Goal: Feedback & Contribution: Submit feedback/report problem

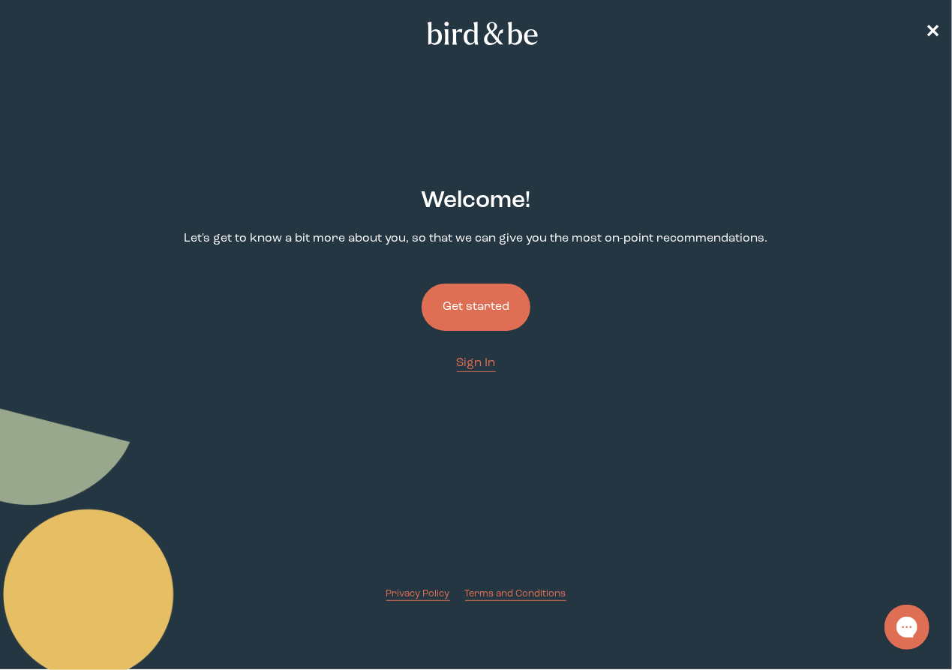
click at [475, 307] on button "Get started" at bounding box center [476, 307] width 109 height 47
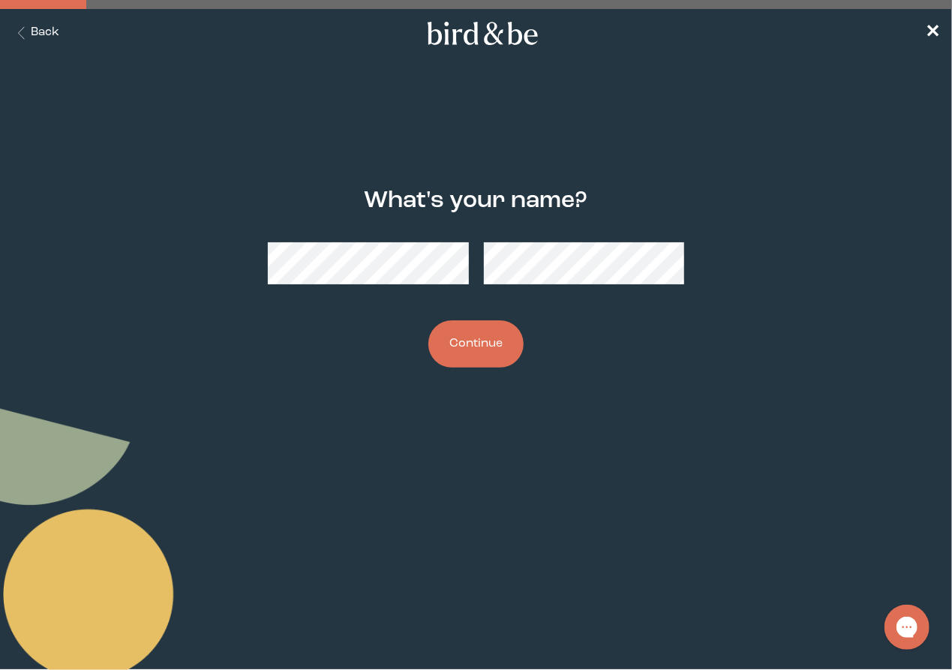
click at [506, 340] on button "Continue" at bounding box center [475, 343] width 95 height 47
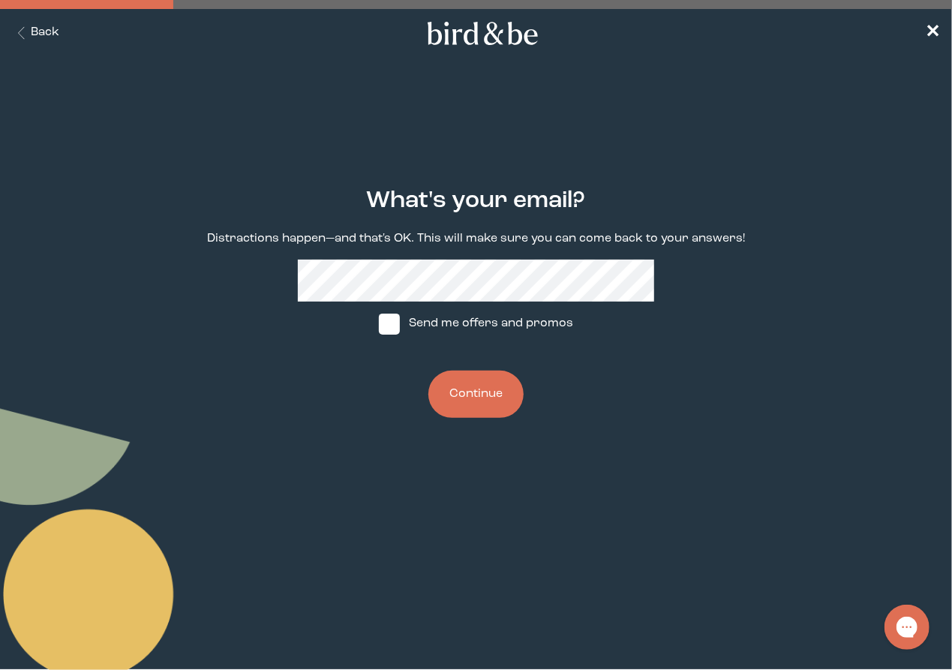
click at [494, 391] on button "Continue" at bounding box center [475, 394] width 95 height 47
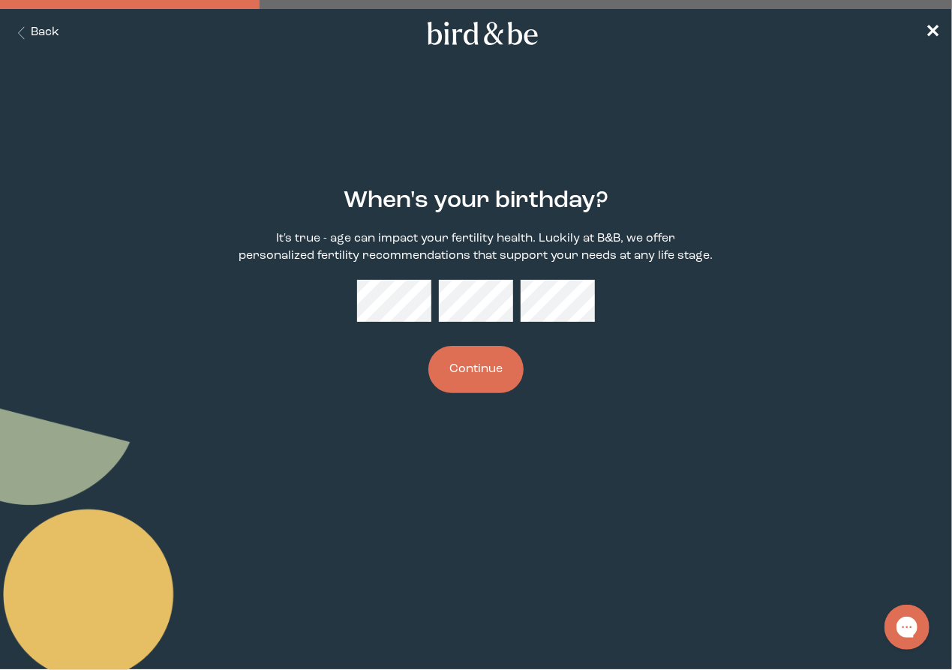
click at [670, 368] on div "When's your birthday? It's true - age can impact your fertility health. Luckily…" at bounding box center [476, 290] width 595 height 253
click at [876, 489] on body "plus-circle minus-circle close-circle Bird & Be Logo Bird & Be Logo arrow-left …" at bounding box center [476, 335] width 952 height 670
drag, startPoint x: 666, startPoint y: 441, endPoint x: 586, endPoint y: 430, distance: 81.1
click at [665, 440] on body "plus-circle minus-circle close-circle Bird & Be Logo Bird & Be Logo arrow-left …" at bounding box center [476, 335] width 952 height 670
click at [463, 371] on button "Continue" at bounding box center [475, 369] width 95 height 47
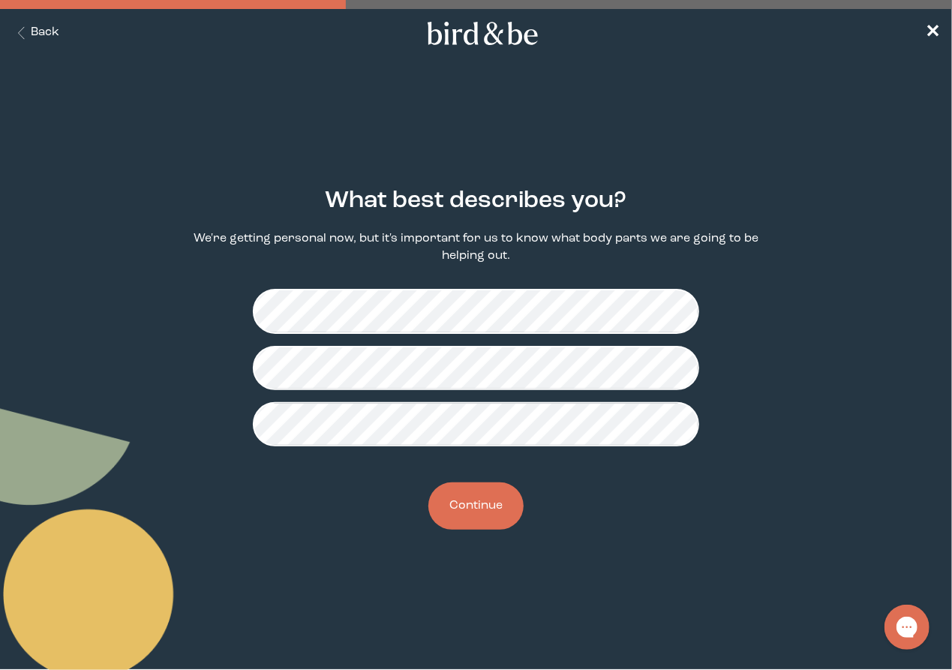
click at [476, 503] on button "Continue" at bounding box center [475, 505] width 95 height 47
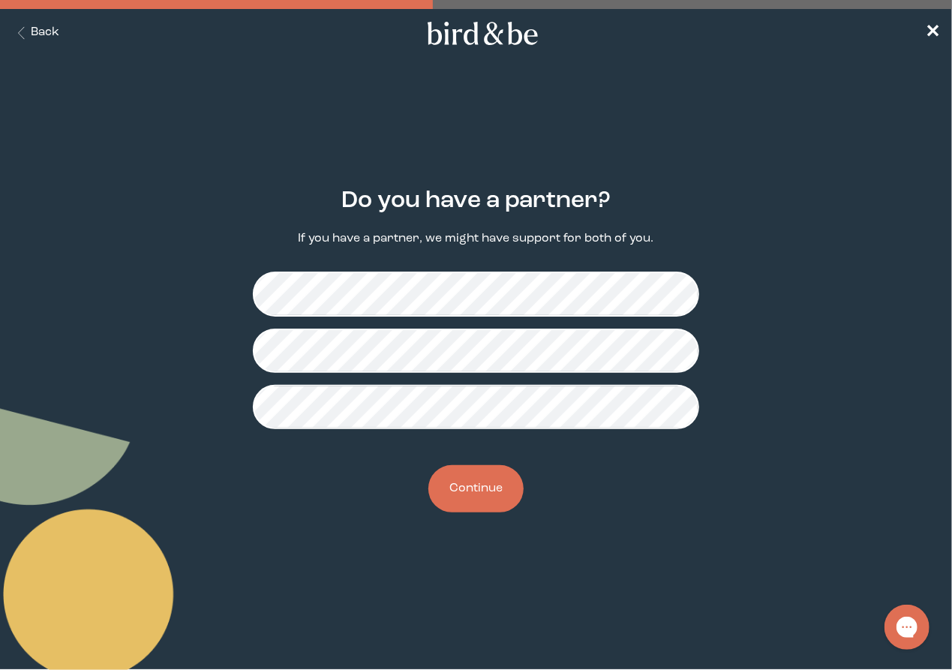
click at [501, 485] on button "Continue" at bounding box center [475, 488] width 95 height 47
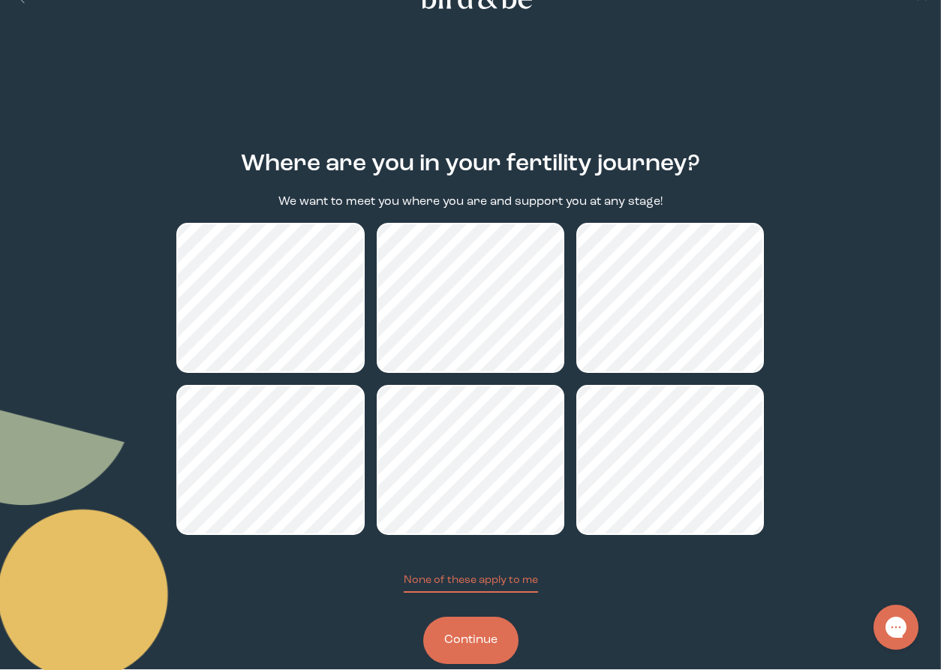
scroll to position [66, 0]
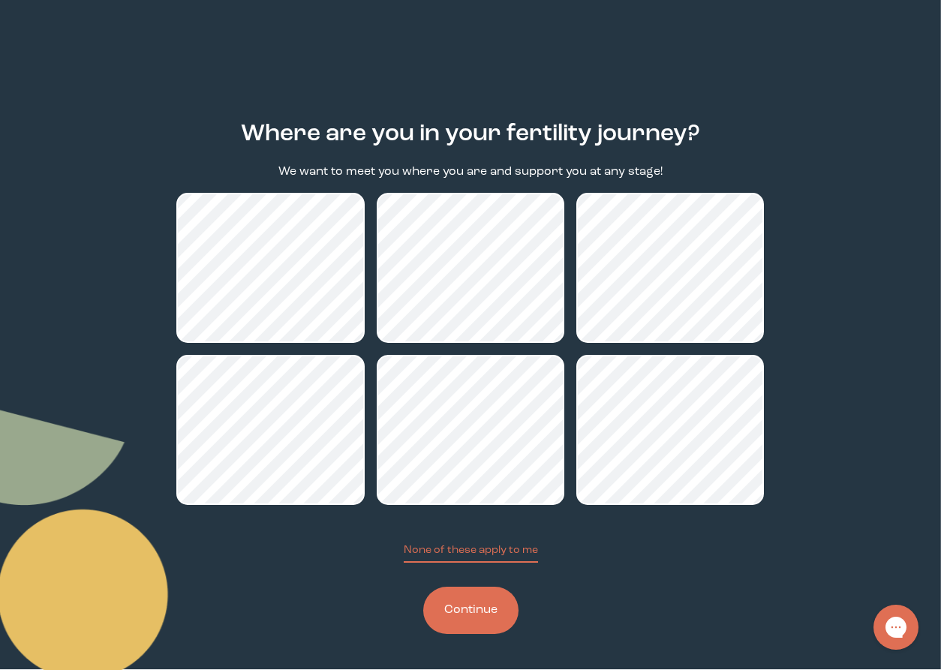
click at [496, 607] on button "Continue" at bounding box center [470, 610] width 95 height 47
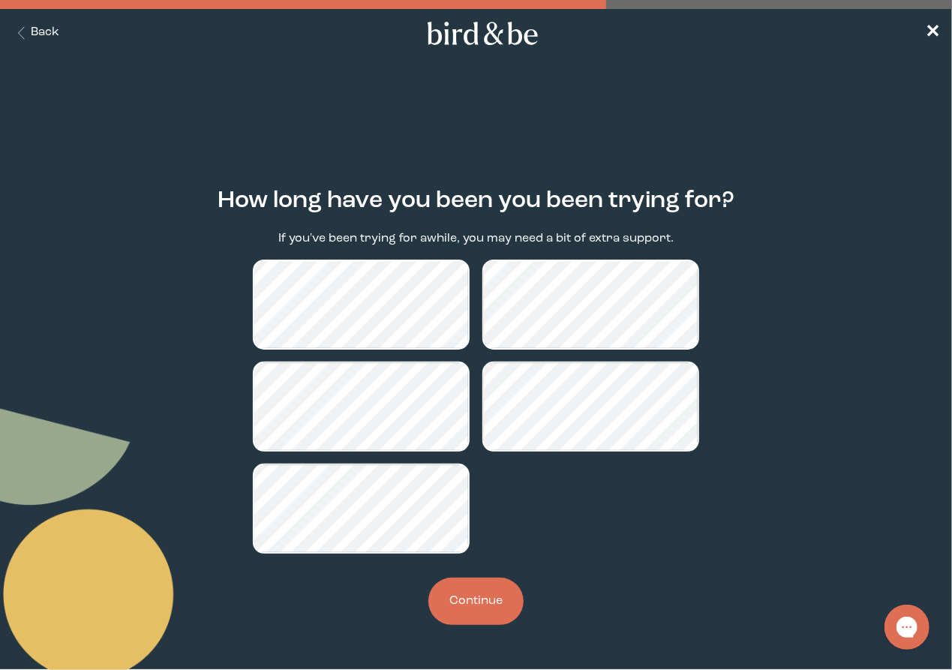
drag, startPoint x: 484, startPoint y: 616, endPoint x: 861, endPoint y: 651, distance: 379.1
click at [483, 616] on button "Continue" at bounding box center [475, 601] width 95 height 47
click at [813, 552] on main "How long have you been you been trying for? If you've been trying for awhile, y…" at bounding box center [476, 407] width 952 height 510
click at [27, 40] on button "Back" at bounding box center [35, 33] width 47 height 17
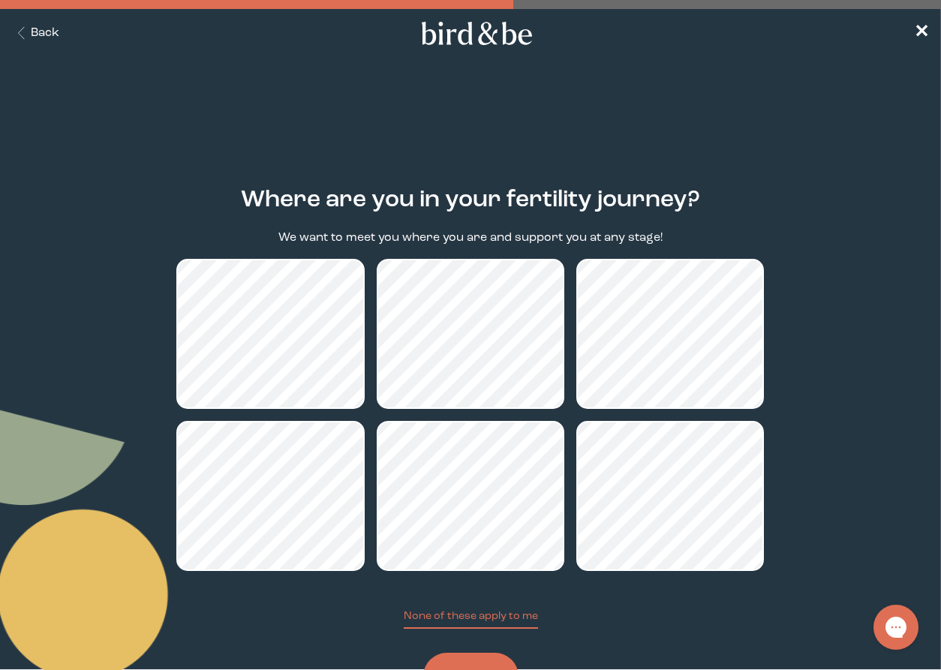
scroll to position [66, 0]
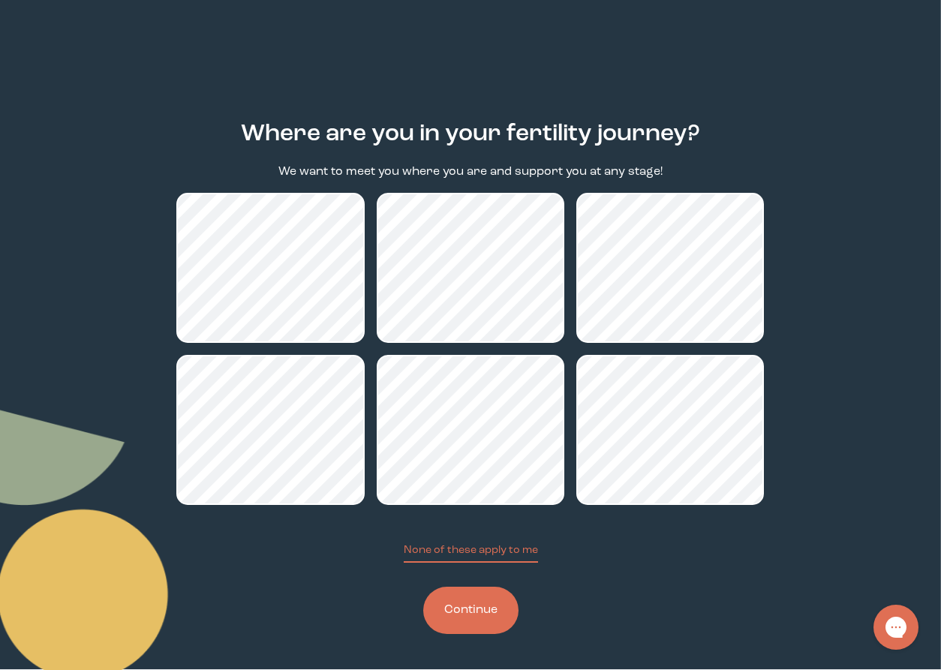
click at [491, 615] on button "Continue" at bounding box center [470, 610] width 95 height 47
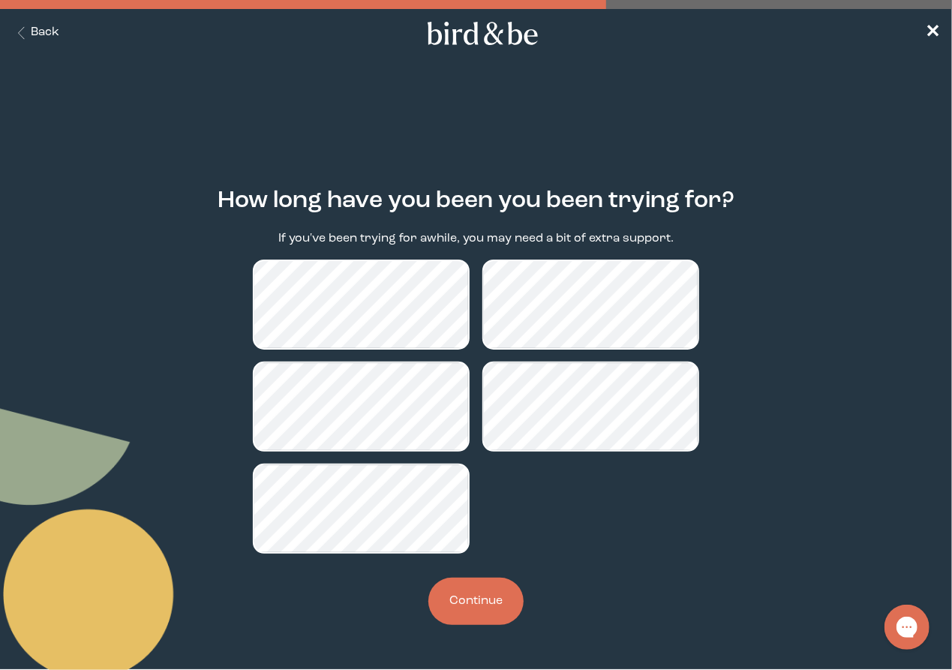
click at [665, 557] on div "How long have you been you been trying for? If you've been trying for awhile, y…" at bounding box center [476, 406] width 595 height 485
click at [665, 550] on div at bounding box center [476, 407] width 446 height 294
click at [669, 535] on div at bounding box center [476, 407] width 446 height 294
click at [904, 624] on icon "Gorgias live chat" at bounding box center [906, 626] width 17 height 17
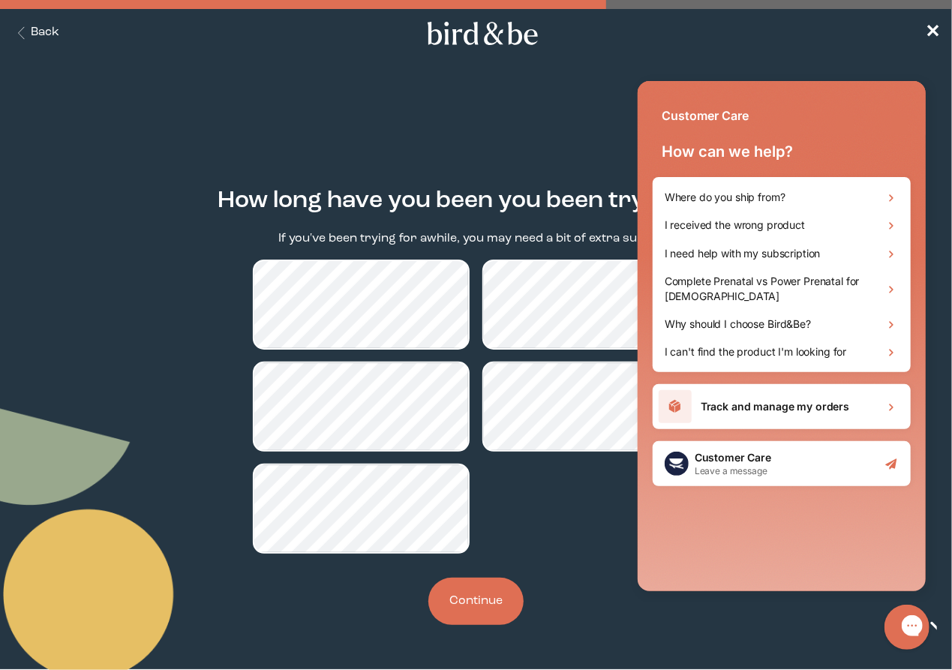
click at [758, 455] on h2 "Customer Care" at bounding box center [732, 456] width 77 height 15
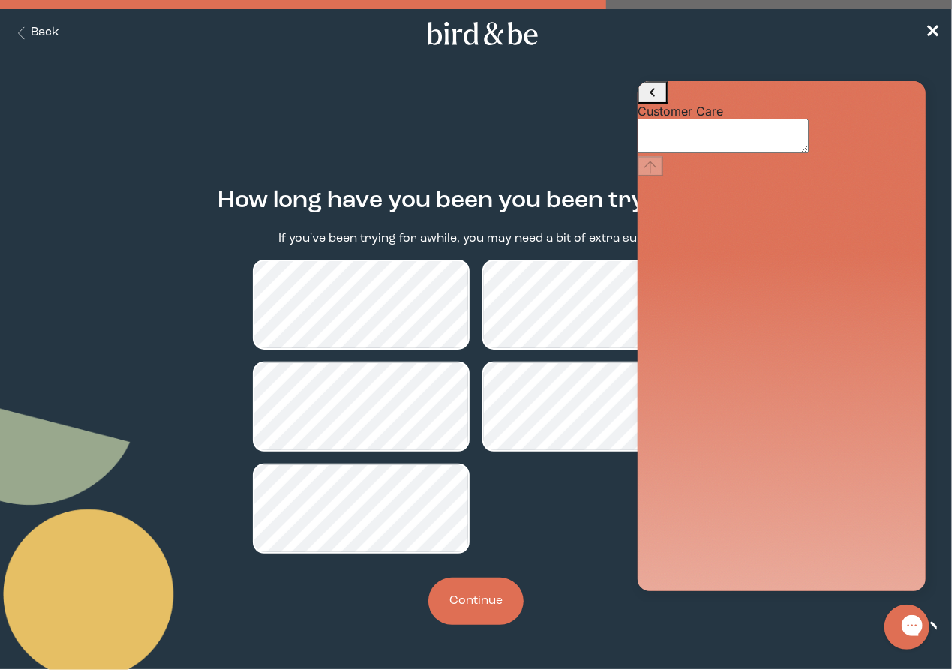
click at [764, 152] on textarea "live chat message input" at bounding box center [722, 135] width 171 height 35
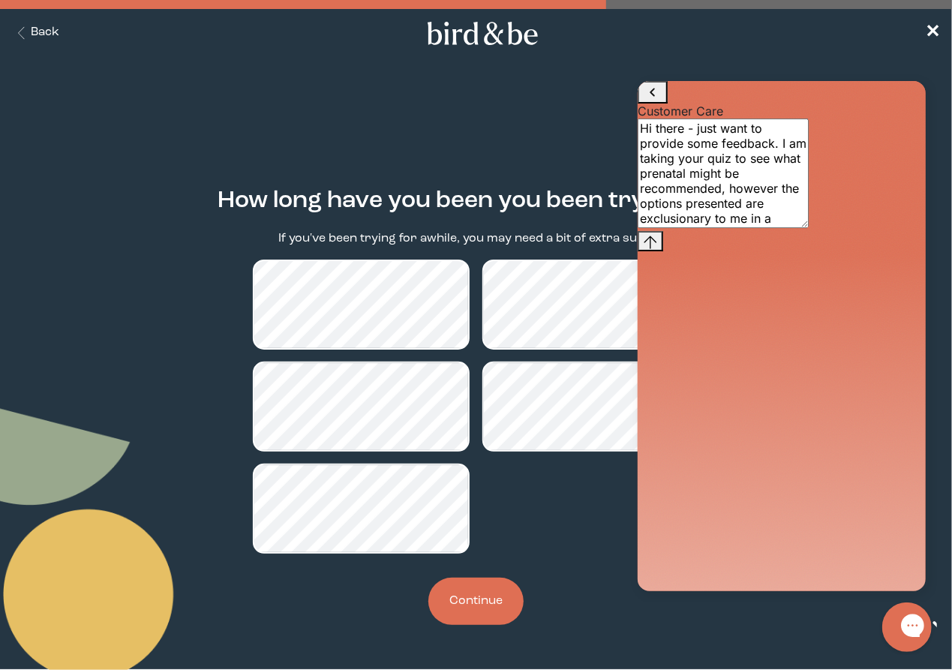
click at [951, 631] on icon "Gorgias live chat" at bounding box center [965, 624] width 17 height 17
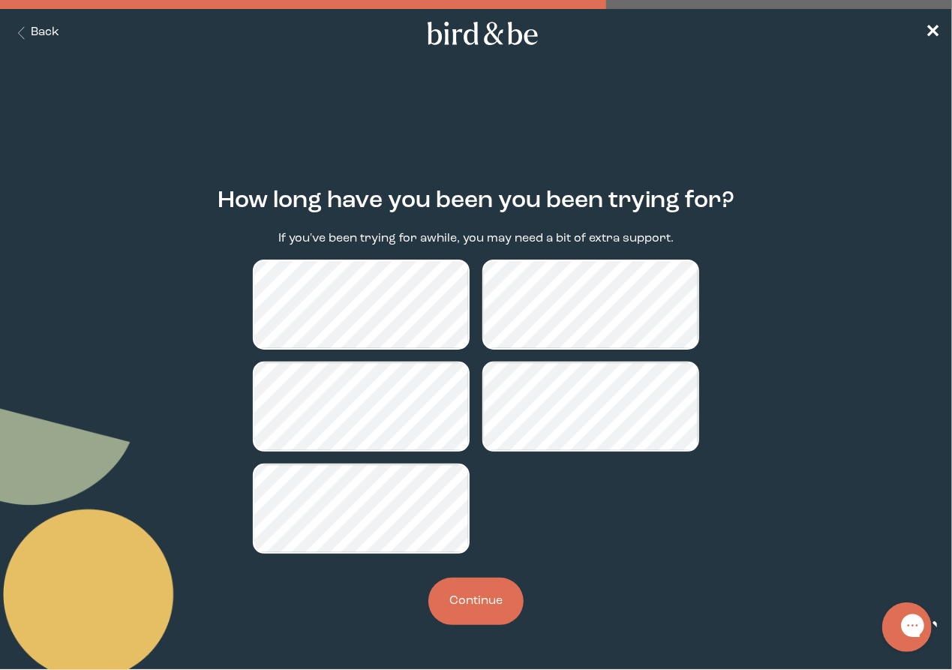
click at [951, 631] on icon "Gorgias live chat" at bounding box center [965, 624] width 17 height 17
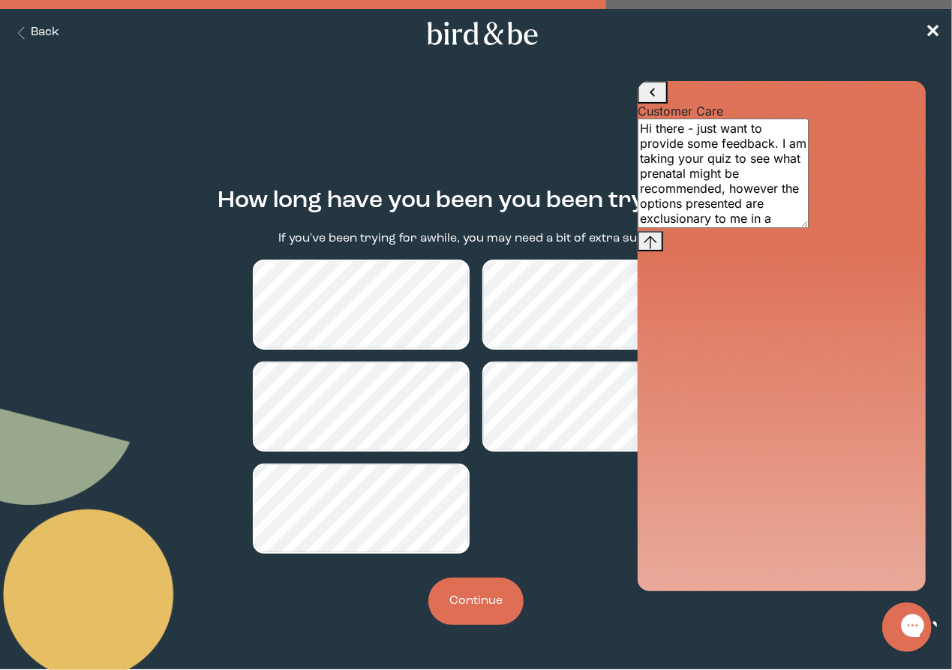
click at [951, 631] on icon "Gorgias live chat" at bounding box center [965, 624] width 17 height 17
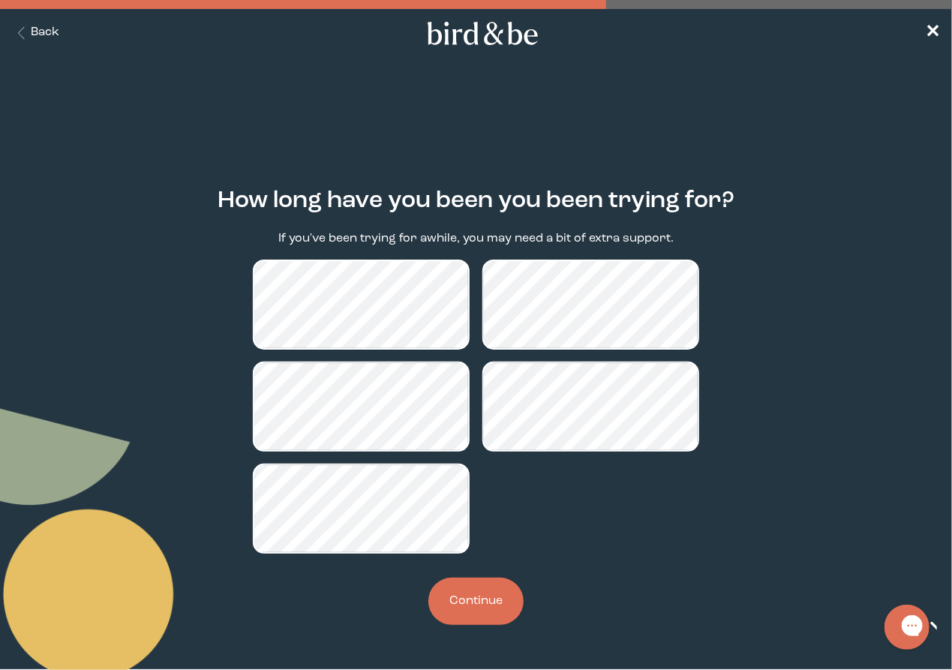
click at [26, 37] on icon "Back Button" at bounding box center [21, 33] width 19 height 13
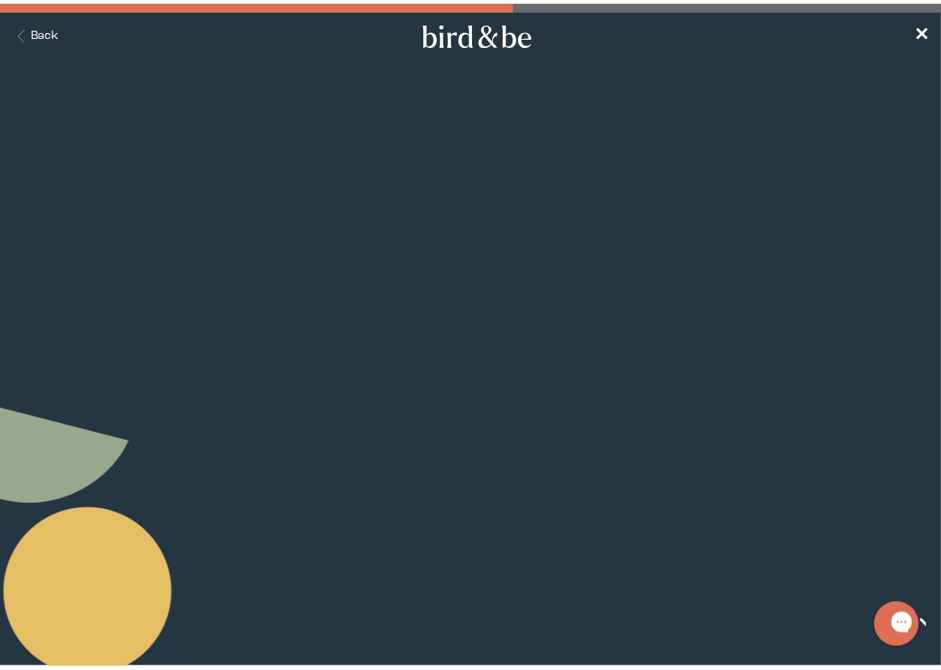
scroll to position [66, 0]
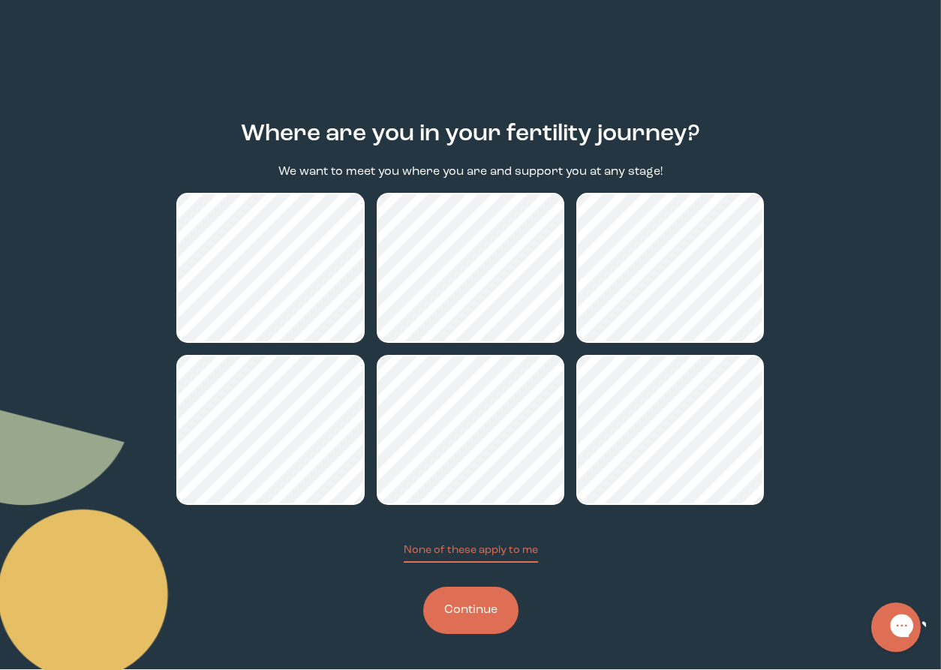
click at [946, 633] on icon "Gorgias live chat" at bounding box center [954, 625] width 17 height 17
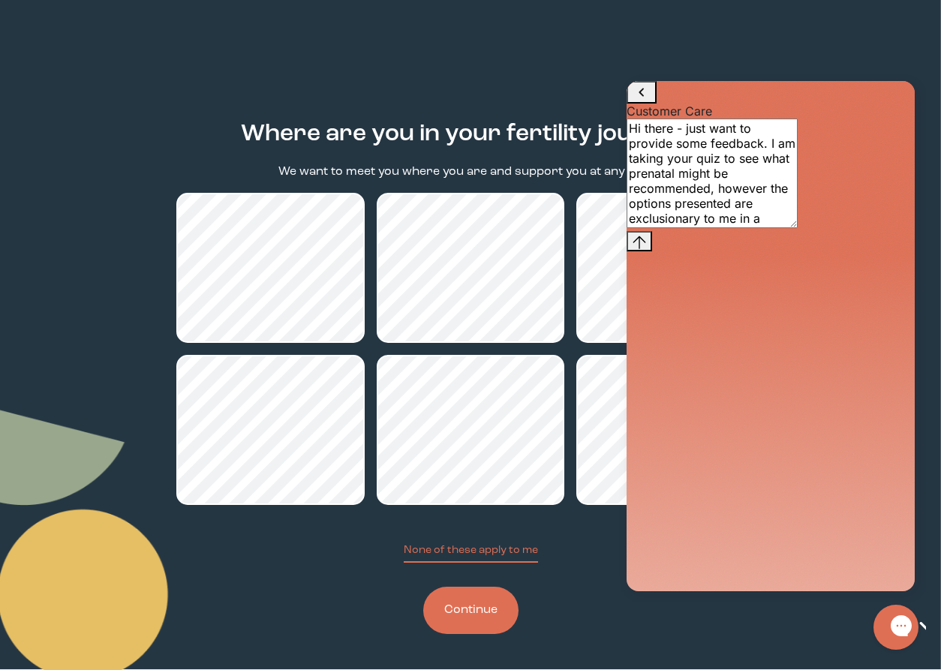
click at [758, 228] on textarea "Hi there - just want to provide some feedback. I am taking your quiz to see wha…" at bounding box center [712, 174] width 171 height 110
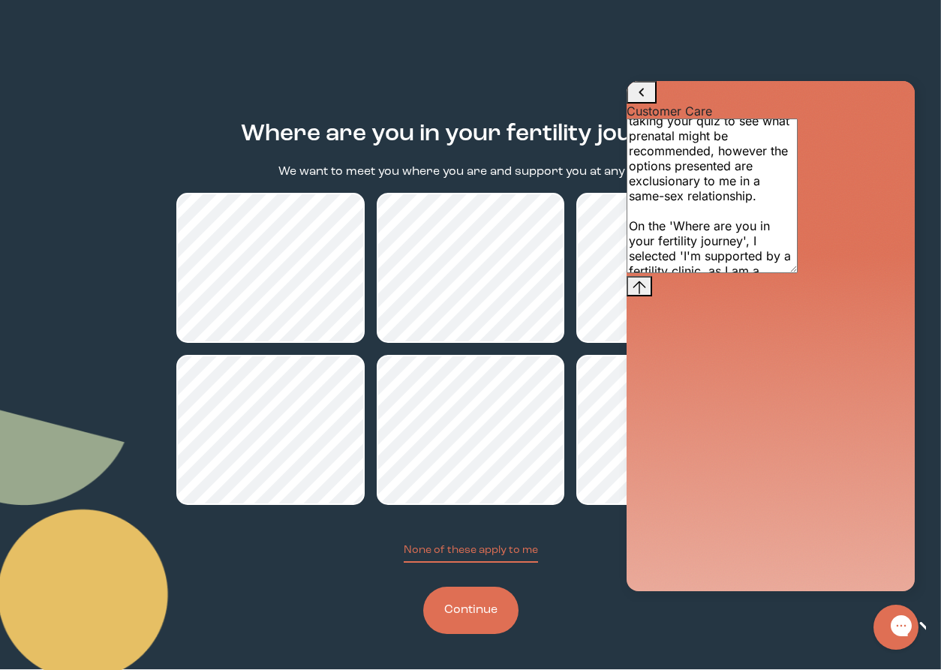
scroll to position [53, 0]
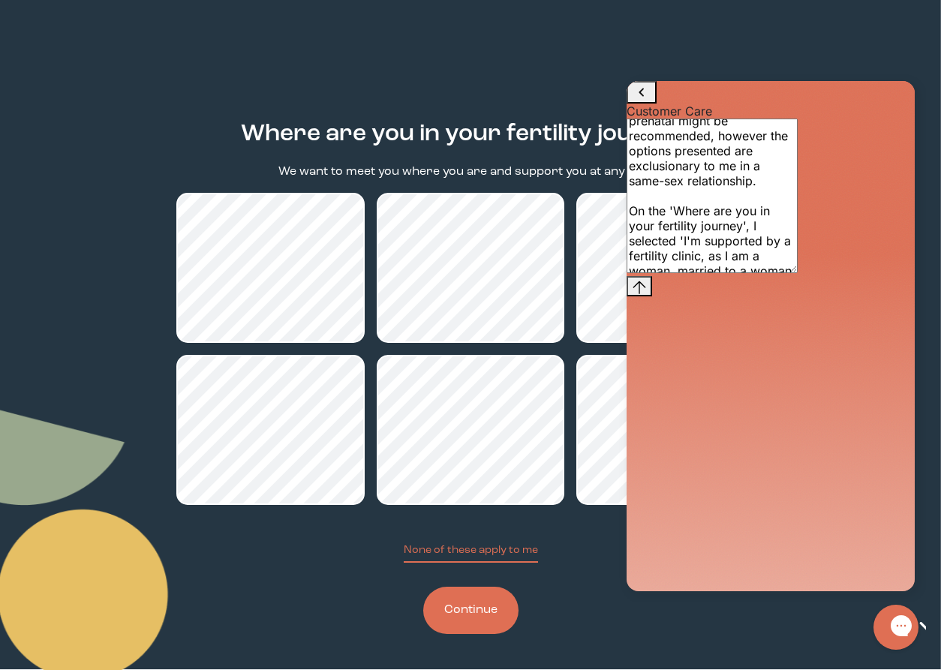
click at [484, 604] on html "plus-circle minus-circle close-circle Bird & Be Logo Bird & Be Logo arrow-left …" at bounding box center [470, 269] width 941 height 670
click at [461, 610] on button "Continue" at bounding box center [470, 610] width 95 height 47
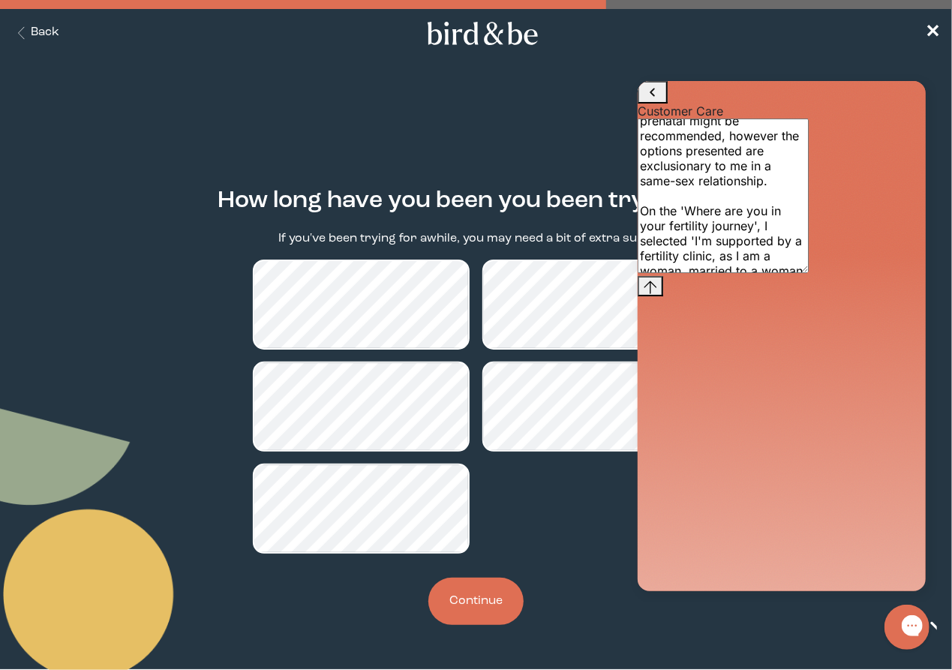
click at [784, 272] on textarea "Hi there - just want to provide some feedback. I am taking your quiz to see wha…" at bounding box center [722, 195] width 171 height 155
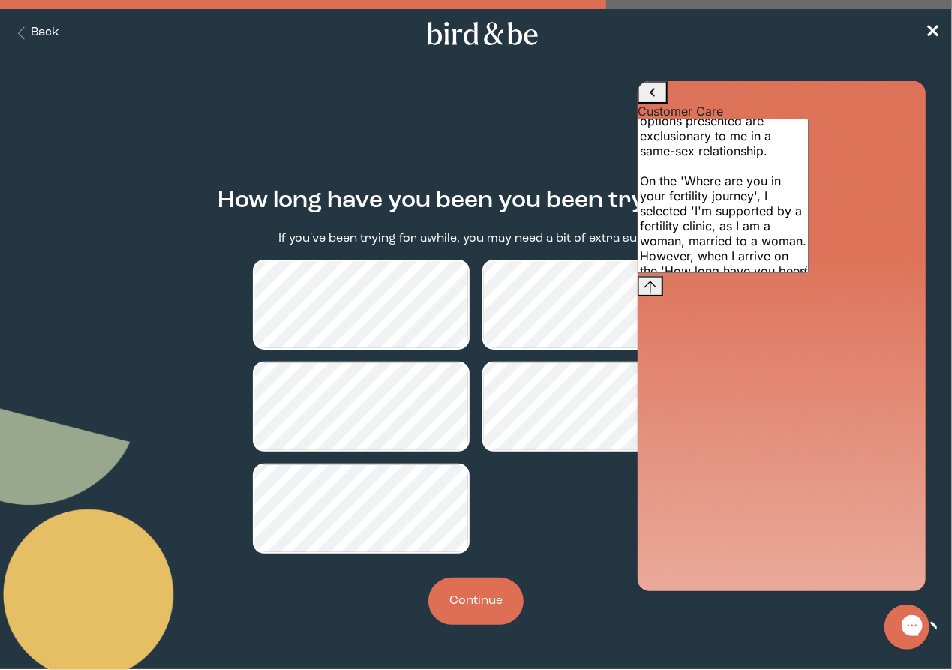
scroll to position [98, 0]
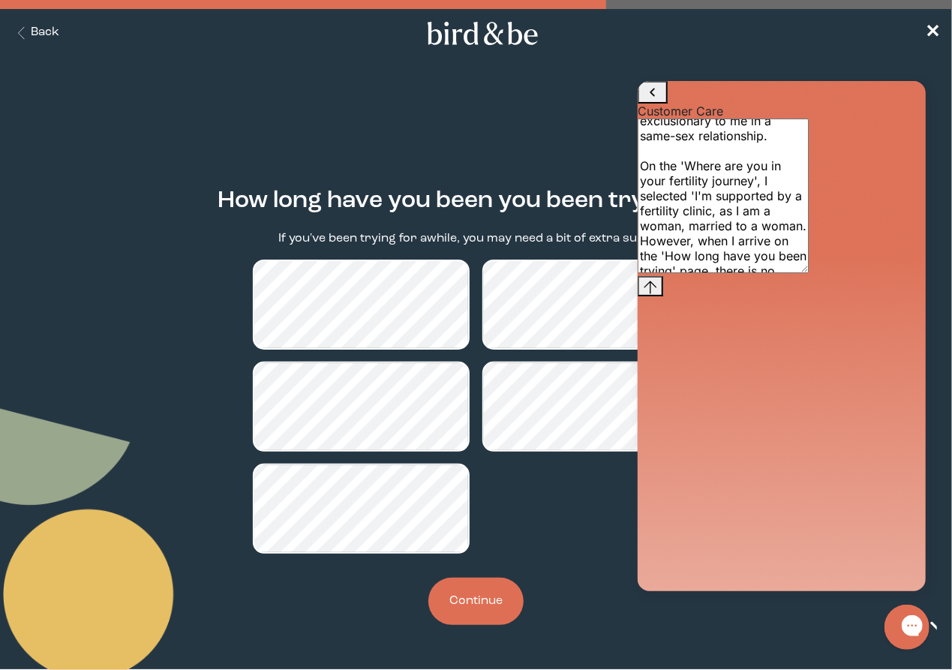
click at [737, 272] on textarea "Hi there - just want to provide some feedback. I am taking your quiz to see wha…" at bounding box center [722, 195] width 171 height 155
click at [726, 272] on textarea "Hi there - just want to provide some feedback. I am taking your quiz to see wha…" at bounding box center [722, 195] width 171 height 155
click at [732, 272] on textarea "Hi there - just want to provide some feedback. I am taking your quiz to see wha…" at bounding box center [722, 195] width 171 height 155
click at [729, 272] on textarea "Hi there - just want to provide some feedback. I am taking your quiz to see wha…" at bounding box center [722, 195] width 171 height 155
click at [775, 272] on textarea "Hi there - just want to provide some feedback. I am taking your quiz to see wha…" at bounding box center [722, 195] width 171 height 155
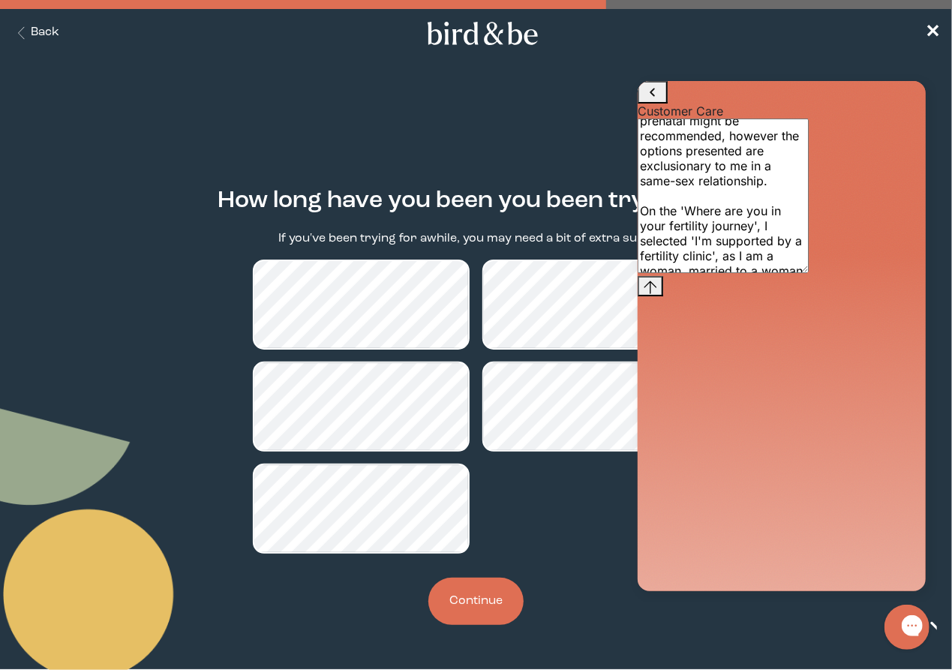
scroll to position [68, 0]
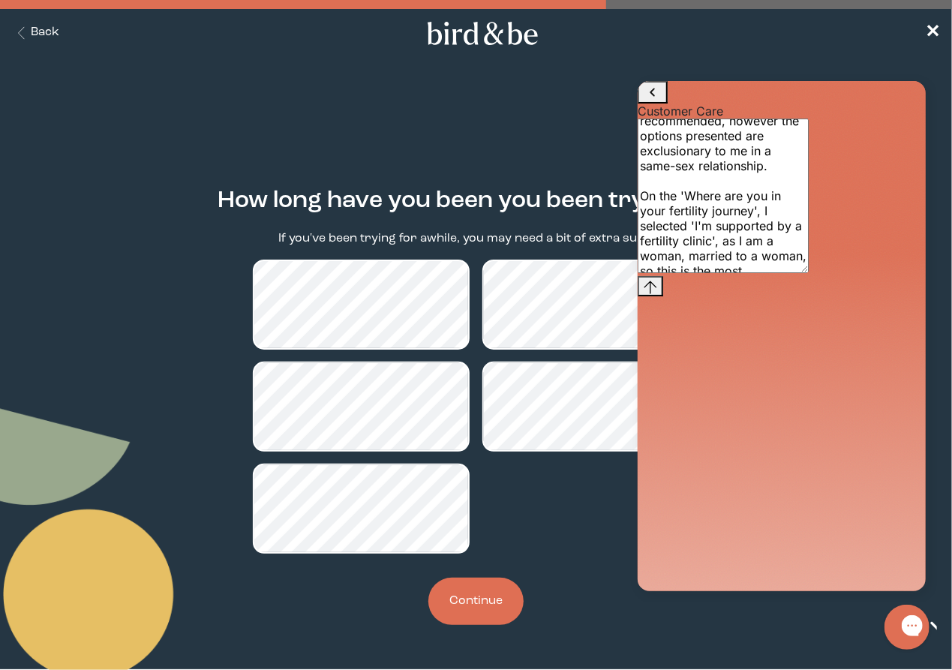
drag, startPoint x: 750, startPoint y: 451, endPoint x: 768, endPoint y: 452, distance: 17.3
click at [768, 272] on textarea "Hi there - just want to provide some feedback. I am taking your quiz to see wha…" at bounding box center [722, 195] width 171 height 155
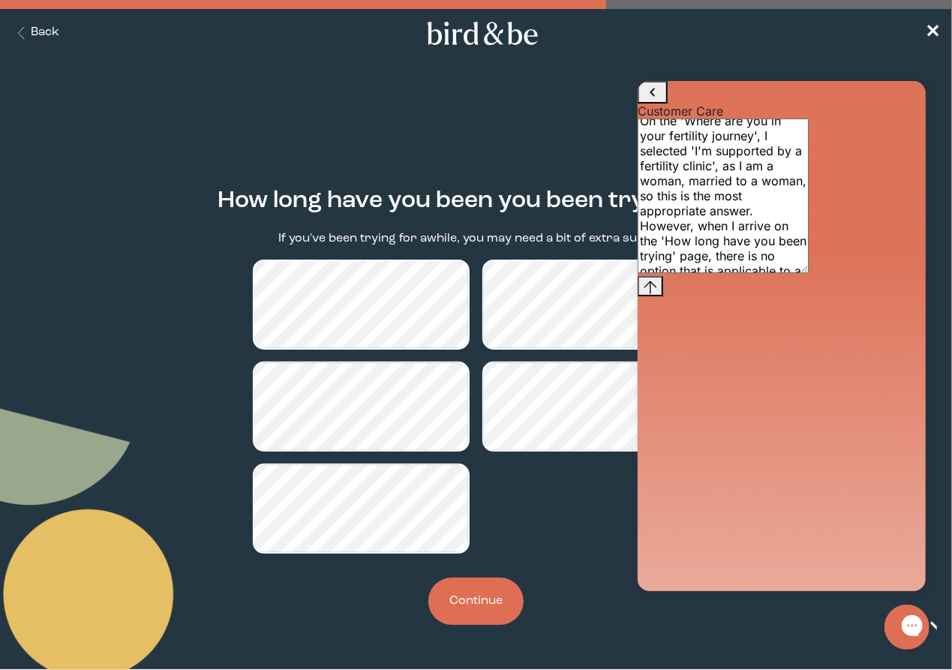
scroll to position [158, 0]
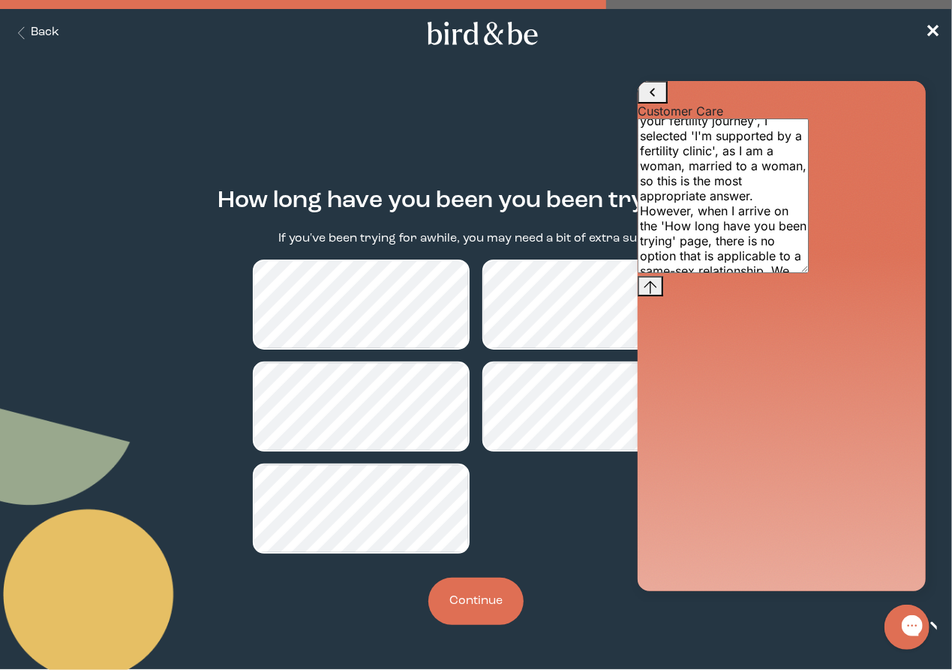
click at [26, 47] on body "plus-circle minus-circle close-circle Bird & Be Logo Bird & Be Logo arrow-left …" at bounding box center [476, 335] width 952 height 670
click at [32, 33] on button "Back" at bounding box center [35, 33] width 47 height 17
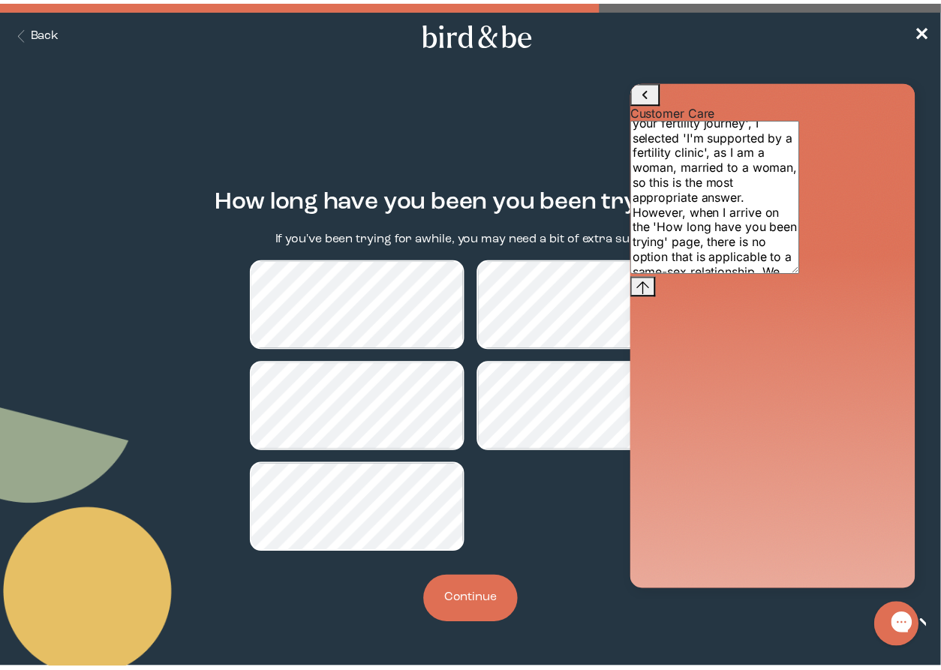
scroll to position [66, 0]
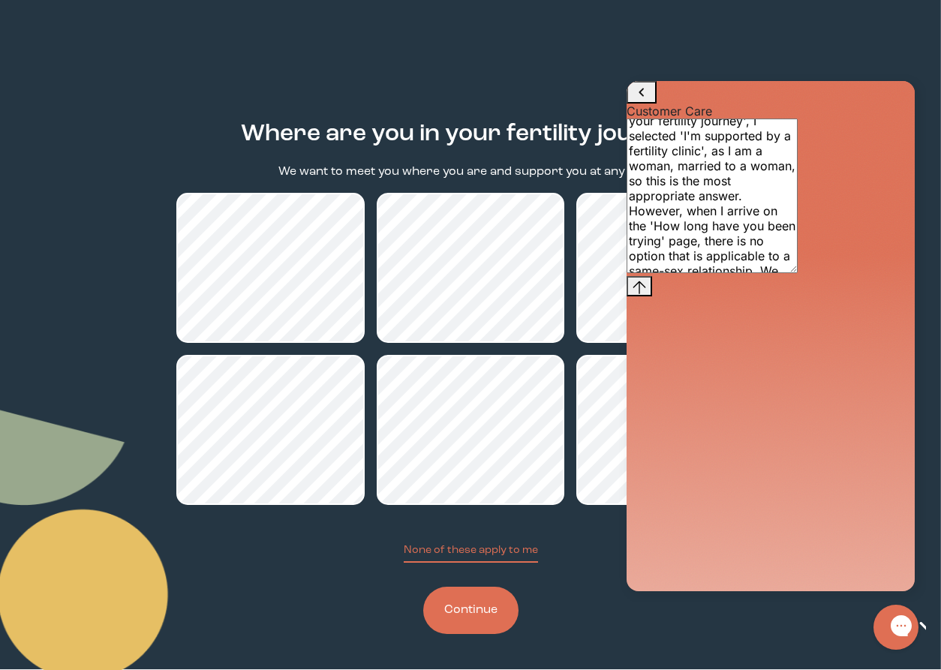
drag, startPoint x: 762, startPoint y: 570, endPoint x: 831, endPoint y: 561, distance: 70.4
click at [798, 273] on textarea "Hi there - just want to provide some feedback. I am taking your quiz to see wha…" at bounding box center [712, 196] width 171 height 155
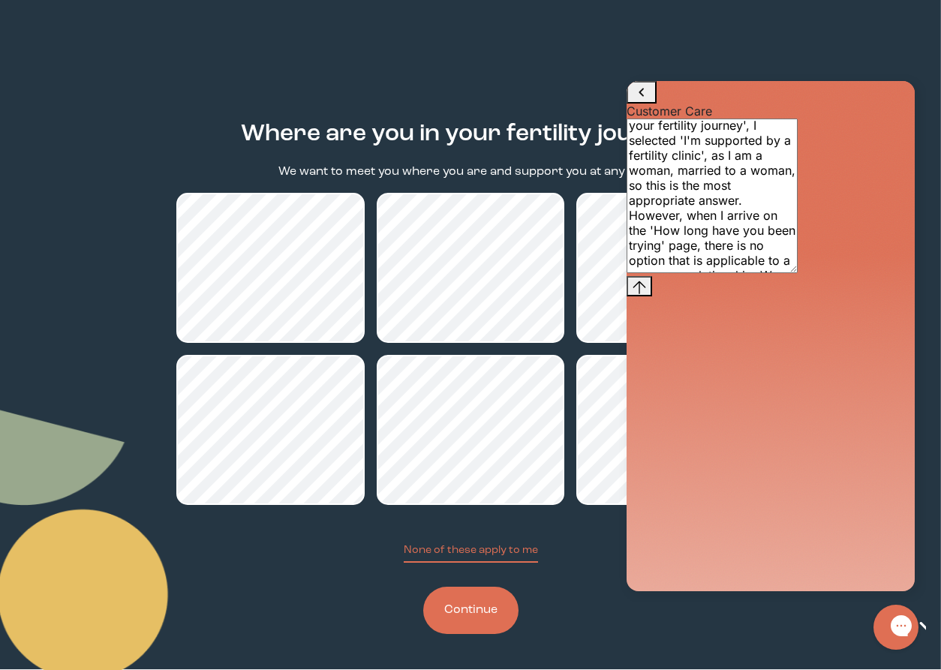
scroll to position [158, 0]
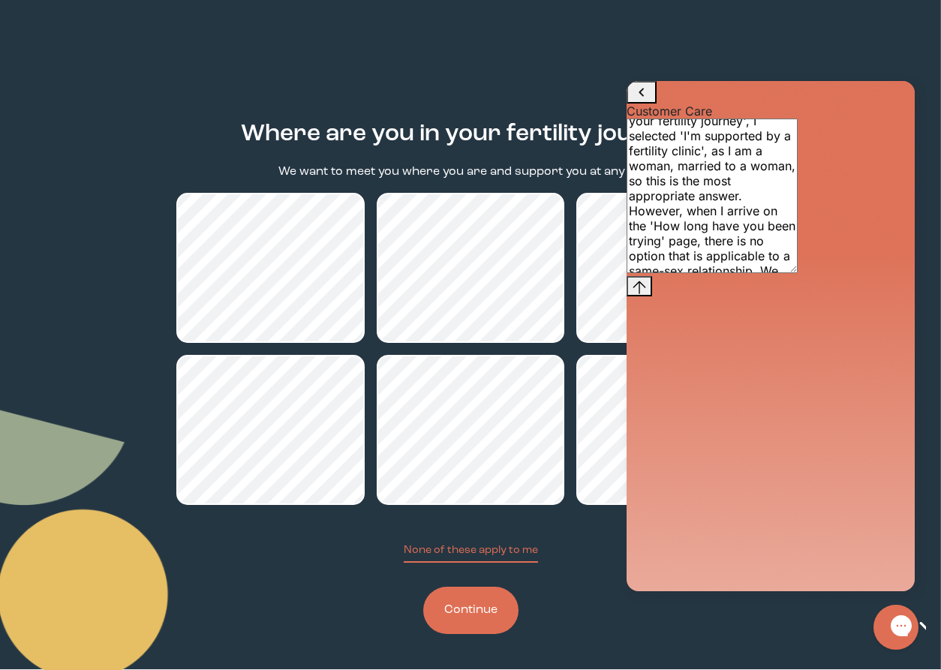
click at [478, 604] on html "plus-circle minus-circle close-circle Bird & Be Logo Bird & Be Logo arrow-left …" at bounding box center [470, 269] width 941 height 670
click at [487, 621] on button "Continue" at bounding box center [470, 610] width 95 height 47
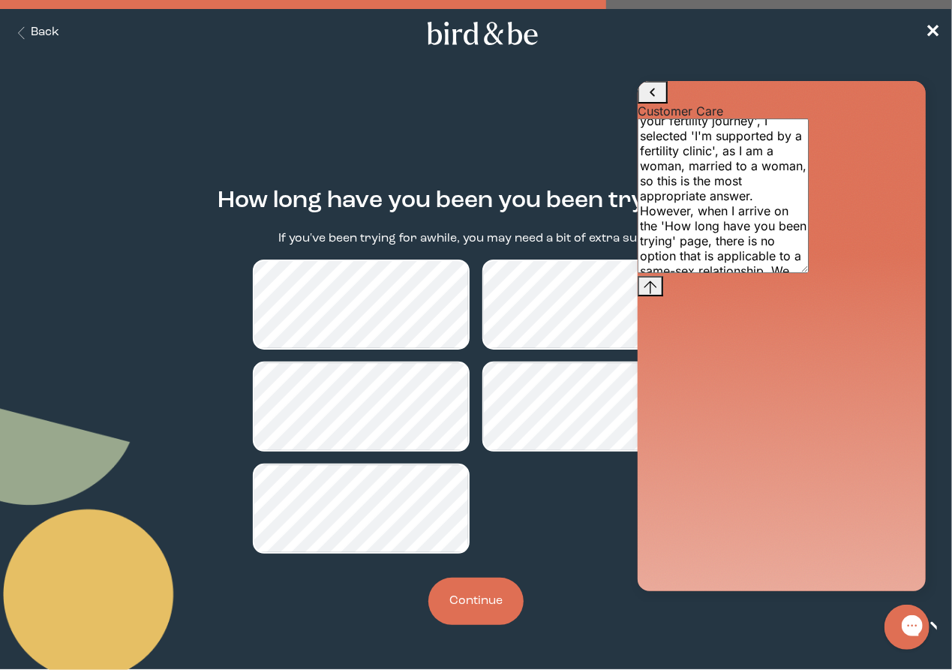
click at [887, 296] on div at bounding box center [781, 285] width 288 height 20
click at [808, 272] on textarea "Hi there - just want to provide some feedback. I am taking your quiz to see wha…" at bounding box center [722, 195] width 171 height 155
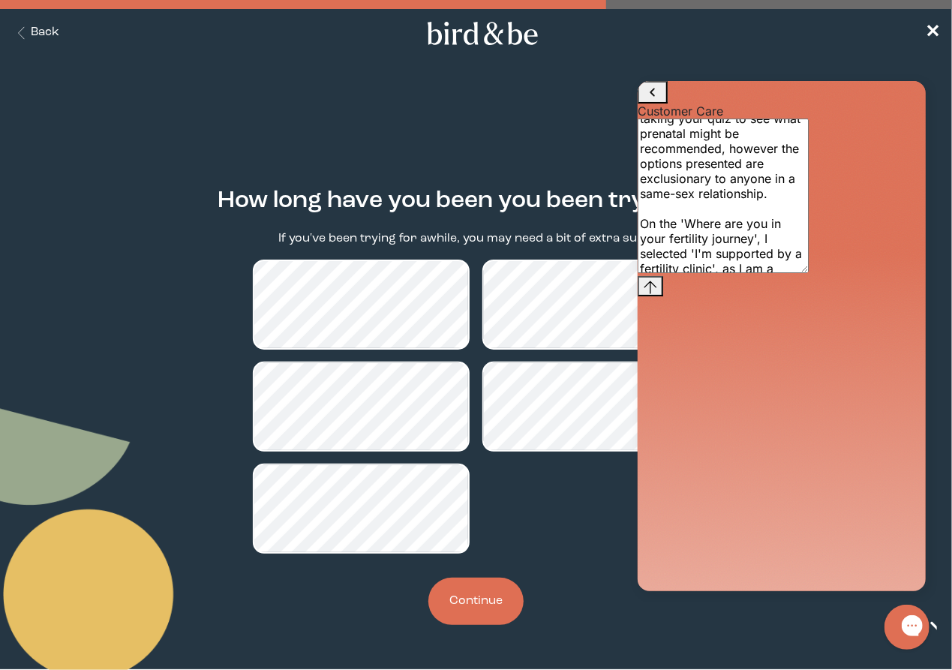
scroll to position [10, 0]
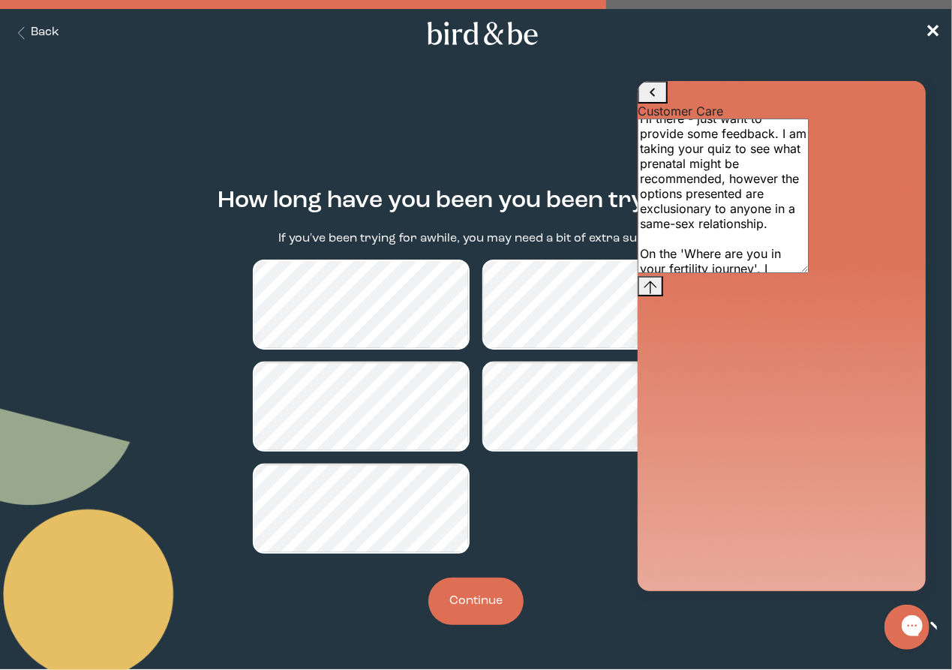
click at [795, 272] on textarea "Hi there - just want to provide some feedback. I am taking your quiz to see wha…" at bounding box center [722, 195] width 171 height 155
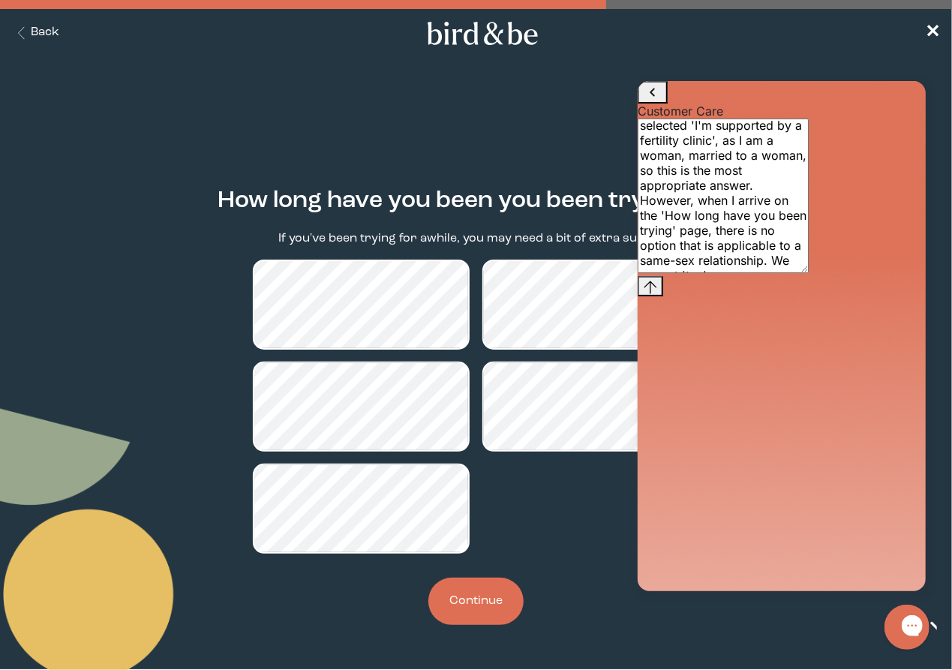
scroll to position [173, 0]
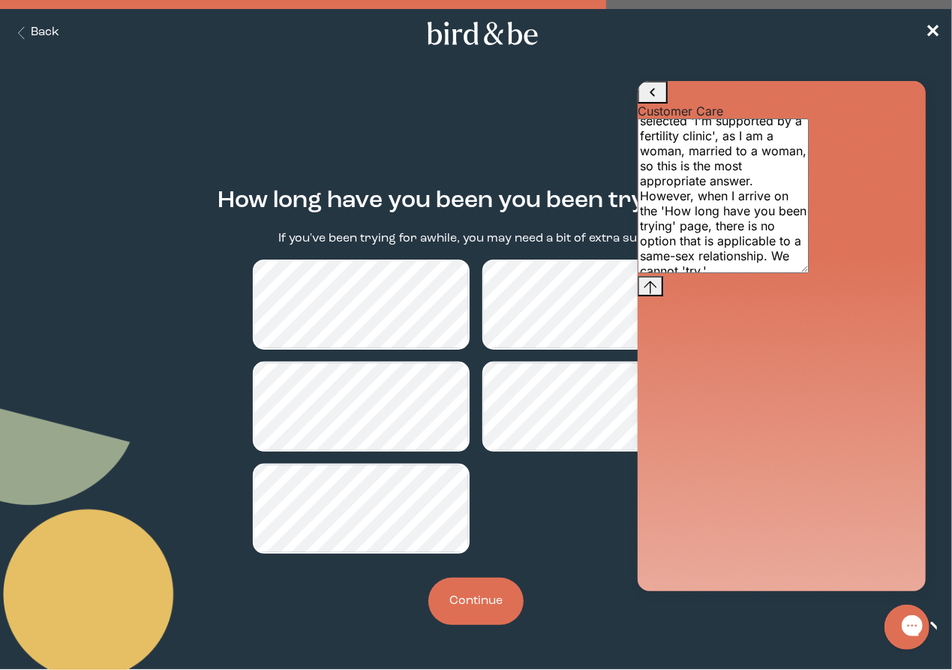
type textarea "Hi there - just want to provide some feedback. I am taking your quiz to see wha…"
click at [657, 293] on icon "Send message" at bounding box center [650, 287] width 14 height 14
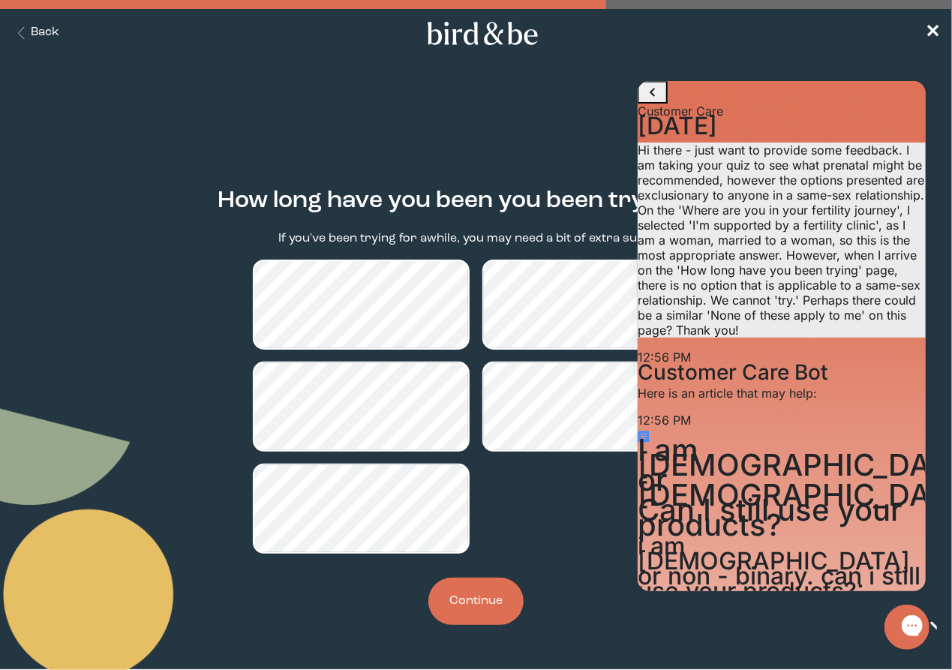
scroll to position [155, 0]
drag, startPoint x: 860, startPoint y: 562, endPoint x: 883, endPoint y: 494, distance: 71.4
click at [883, 494] on div "[DATE] 12:56 PM. You said: Hi there - just want to provide some feedback. I am …" at bounding box center [781, 443] width 288 height 650
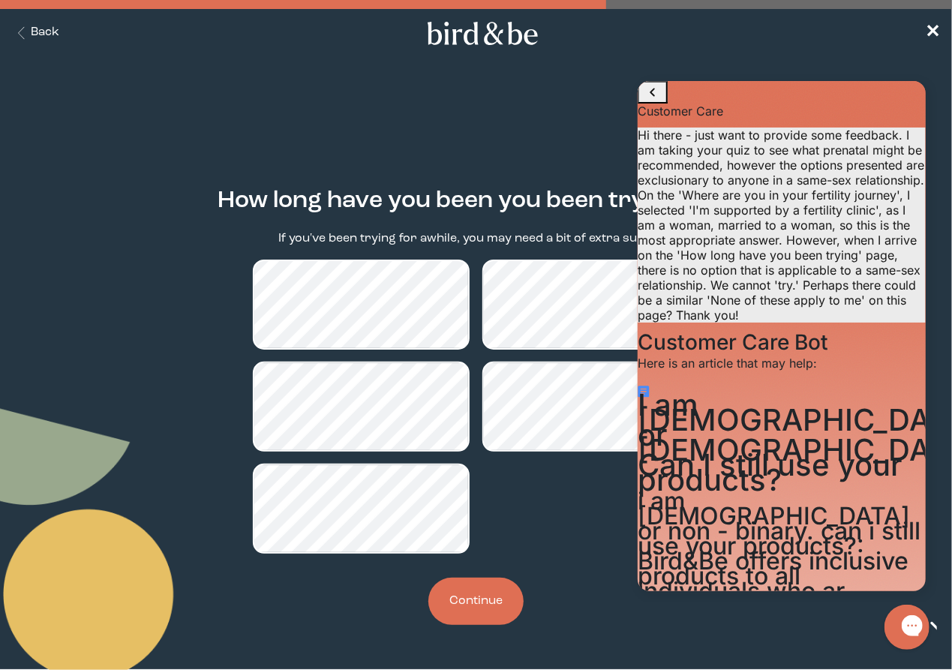
scroll to position [226, 0]
type textarea "J"
type textarea "My previous message was some feedback RE: your assessment quiz"
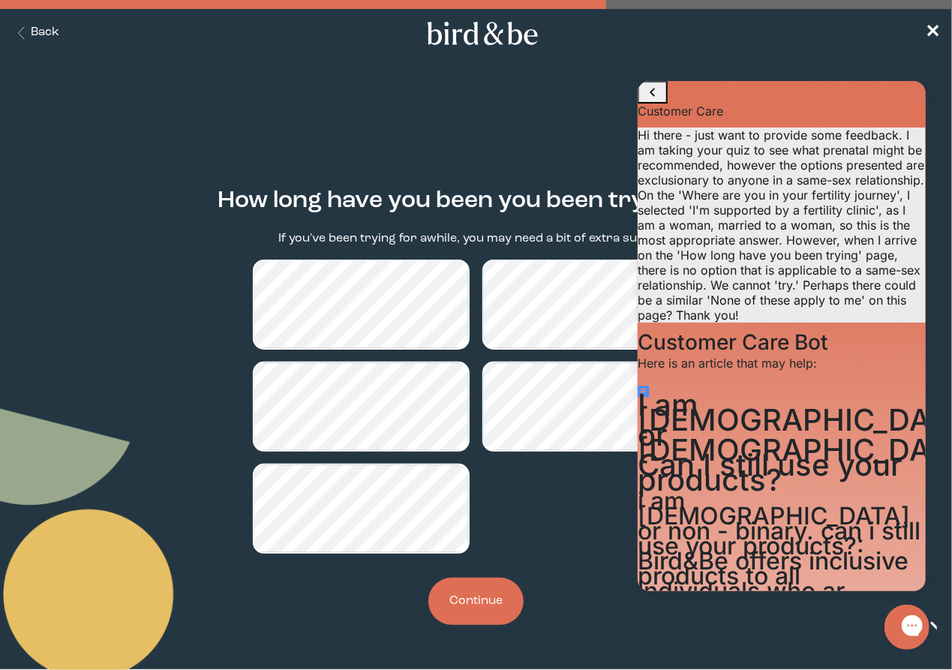
scroll to position [286, 0]
click at [695, 621] on body "plus-circle minus-circle close-circle Bird & Be Logo Bird & Be Logo arrow-left …" at bounding box center [476, 335] width 952 height 670
type input "[EMAIL_ADDRESS][DOMAIN_NAME]"
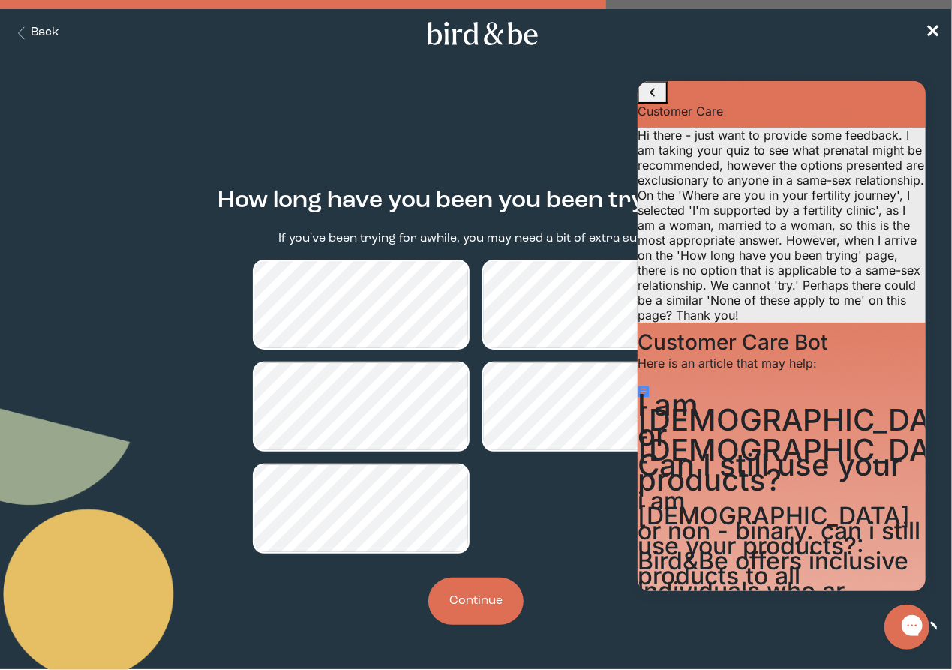
type textarea "No"
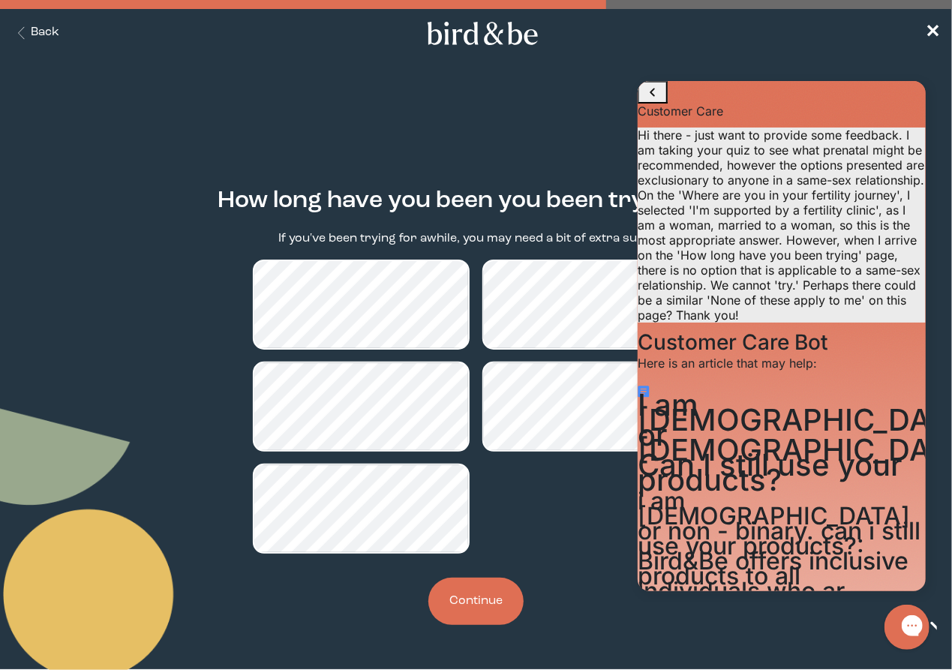
drag, startPoint x: 783, startPoint y: 546, endPoint x: 796, endPoint y: 508, distance: 40.6
click at [654, 101] on icon "go to home page" at bounding box center [652, 92] width 18 height 18
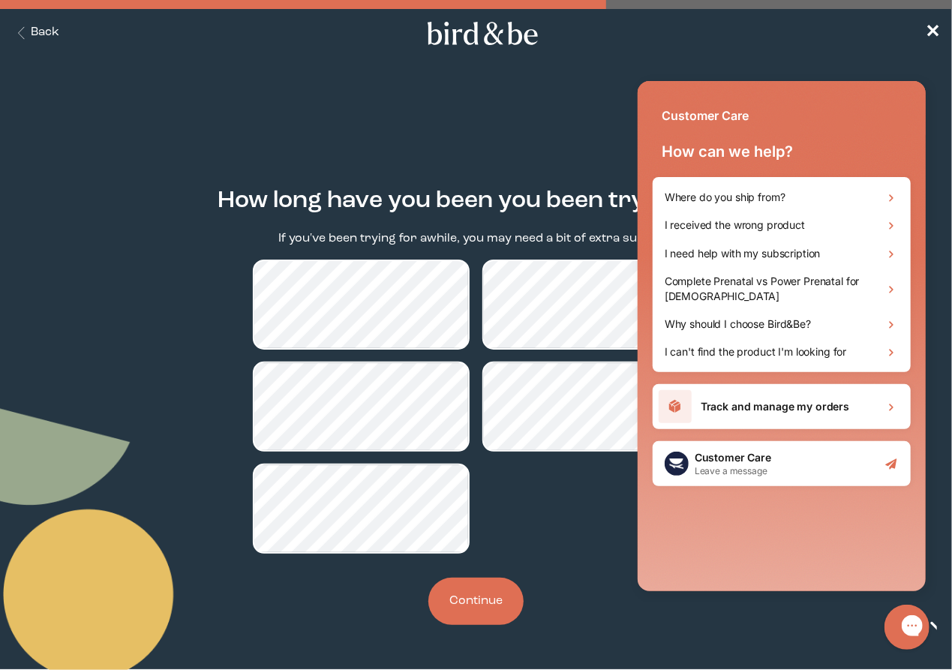
click at [949, 26] on body "plus-circle minus-circle close-circle Bird & Be Logo Bird & Be Logo arrow-left …" at bounding box center [476, 335] width 952 height 670
click at [934, 29] on span "✕" at bounding box center [932, 34] width 15 height 18
